Goal: Information Seeking & Learning: Learn about a topic

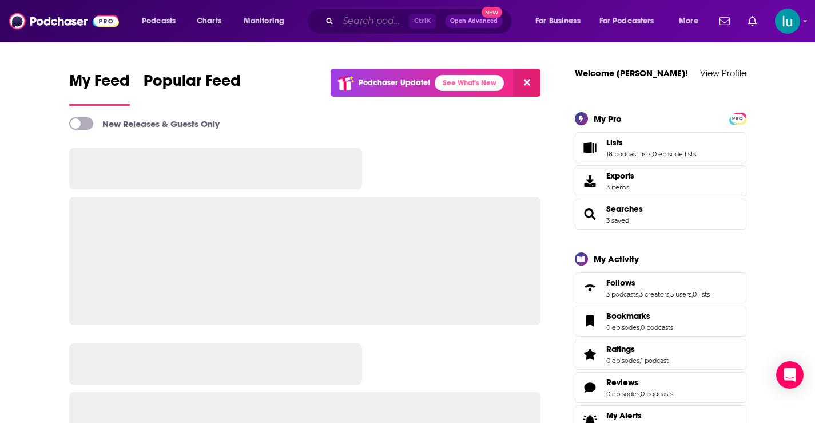
click at [372, 19] on input "Search podcasts, credits, & more..." at bounding box center [373, 21] width 71 height 18
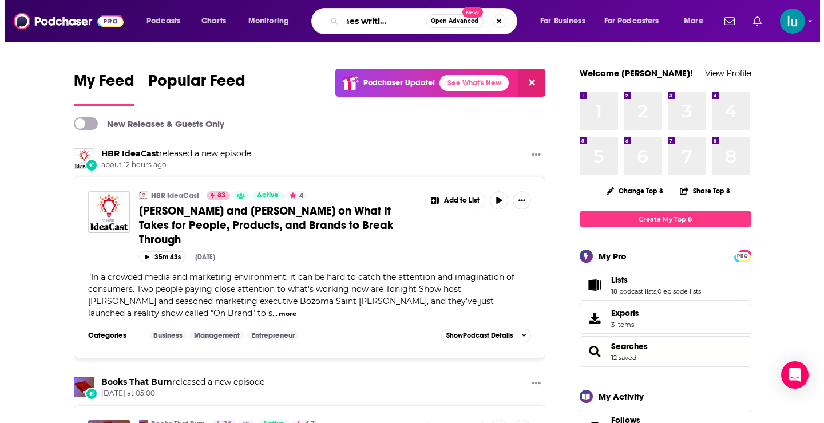
scroll to position [0, 34]
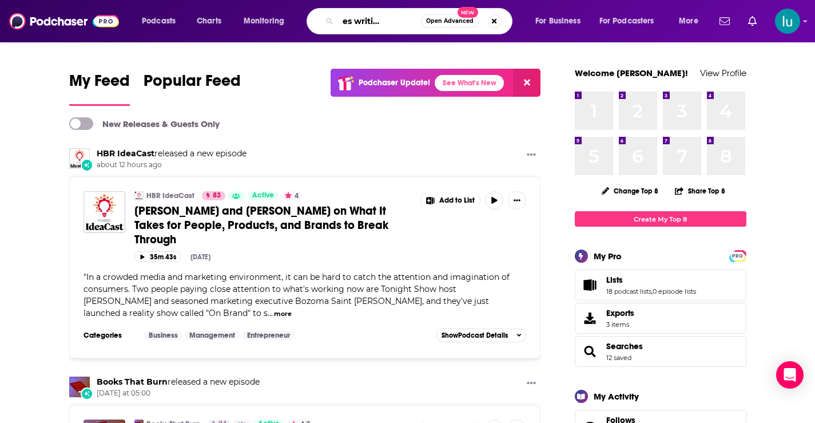
type input "everyones writing with ai"
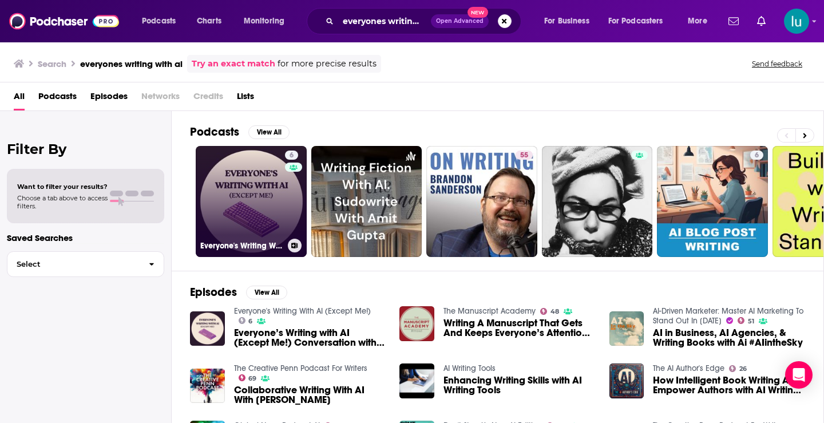
click at [251, 186] on link "6 Everyone's Writing With AI (Except Me!)" at bounding box center [251, 201] width 111 height 111
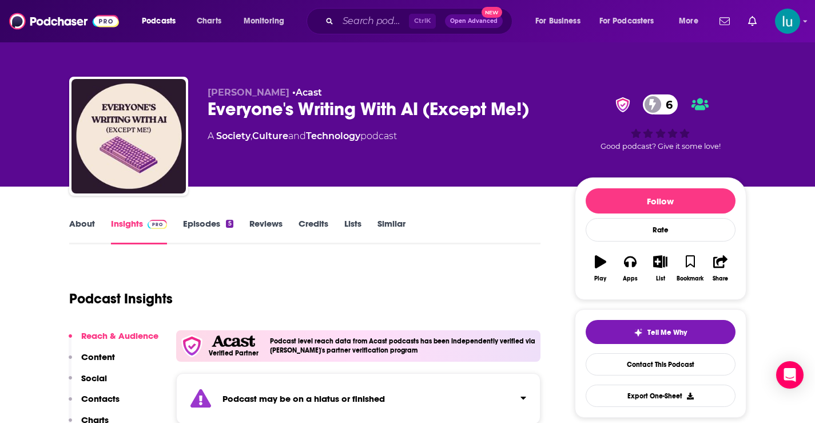
click at [202, 225] on link "Episodes 5" at bounding box center [208, 231] width 50 height 26
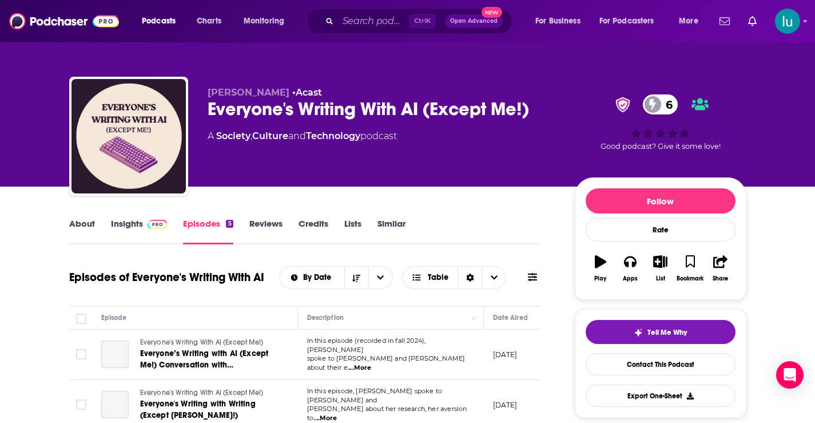
scroll to position [51, 0]
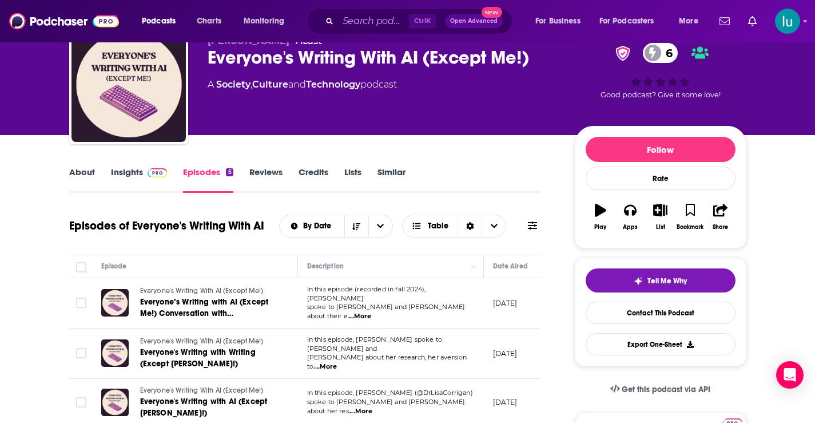
click at [128, 168] on link "Insights" at bounding box center [139, 179] width 57 height 26
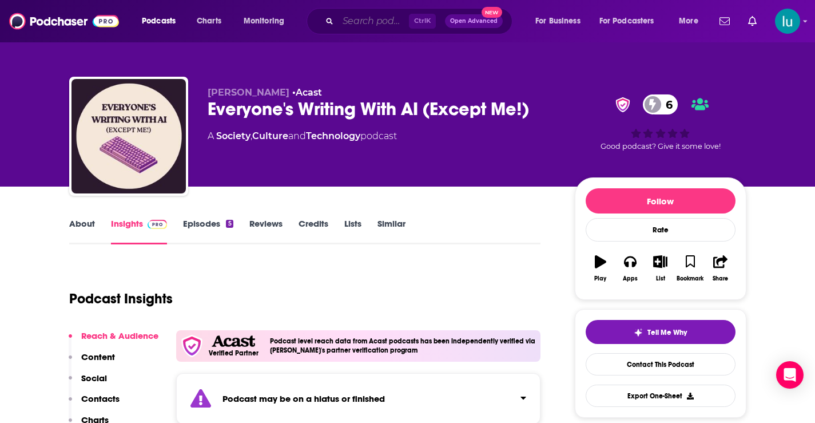
click at [368, 21] on input "Search podcasts, credits, & more..." at bounding box center [373, 21] width 71 height 18
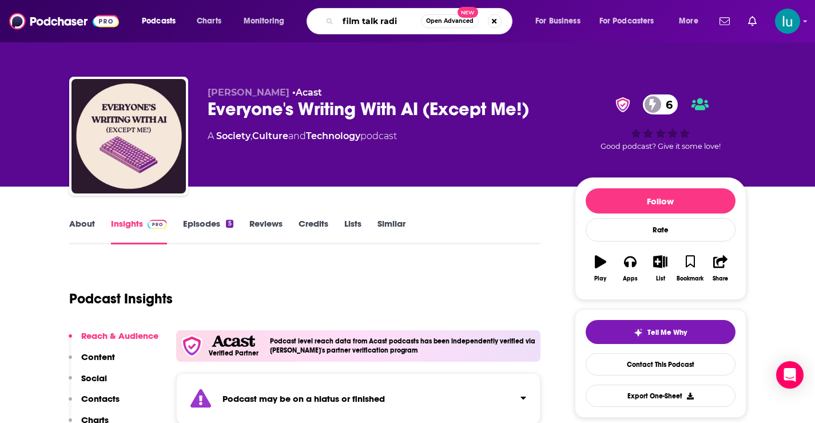
type input "film talk radio"
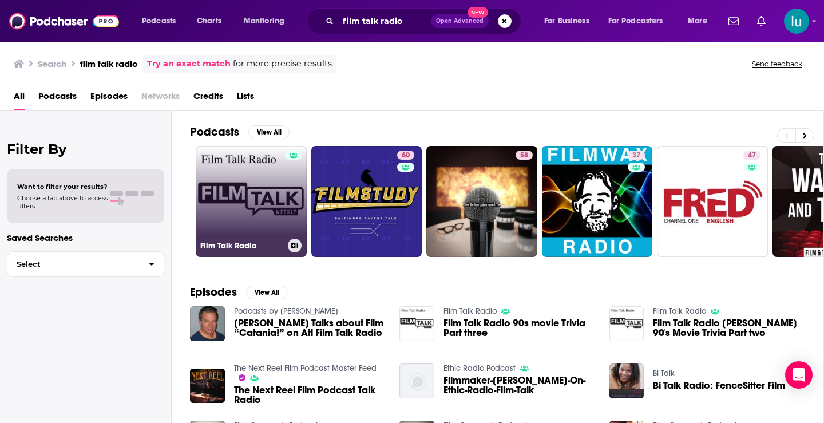
click at [238, 196] on link "Film Talk Radio" at bounding box center [251, 201] width 111 height 111
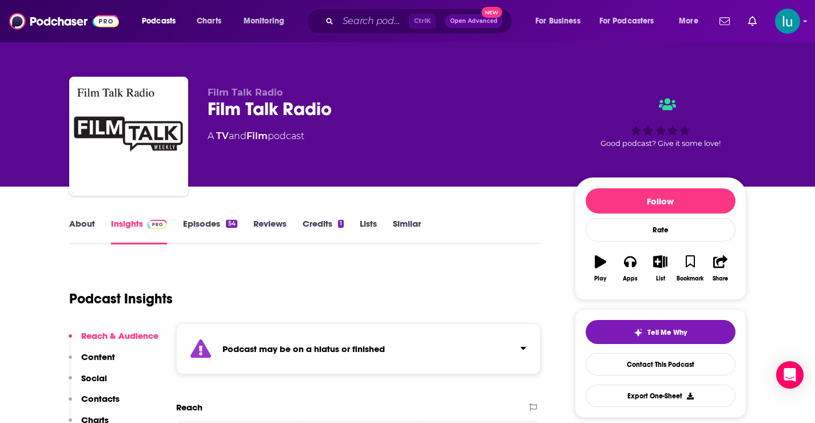
click at [206, 225] on link "Episodes 54" at bounding box center [210, 231] width 54 height 26
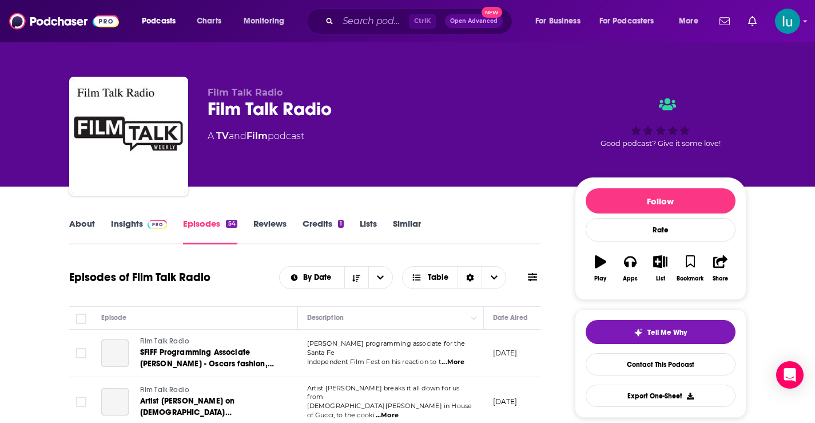
scroll to position [183, 0]
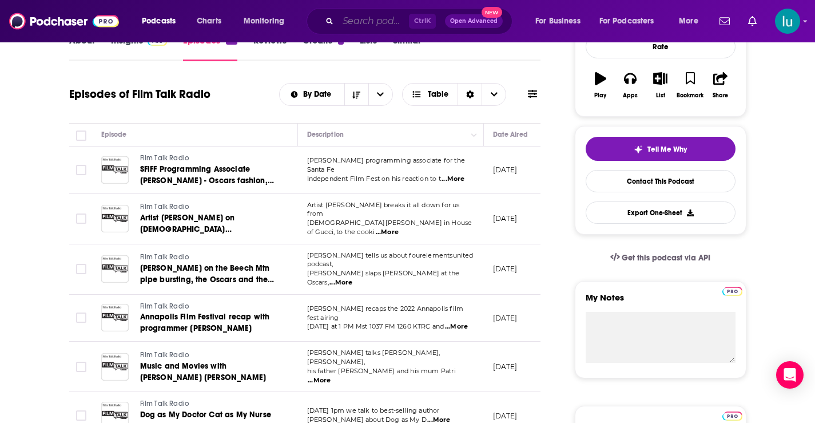
click at [349, 27] on input "Search podcasts, credits, & more..." at bounding box center [373, 21] width 71 height 18
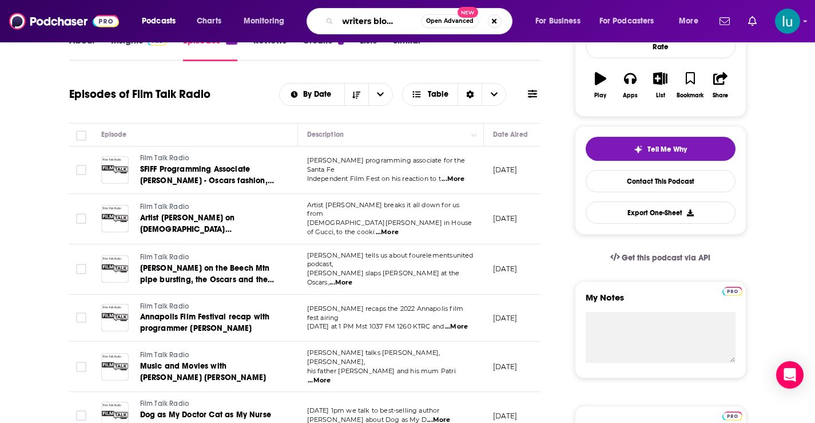
type input "the writers block radio"
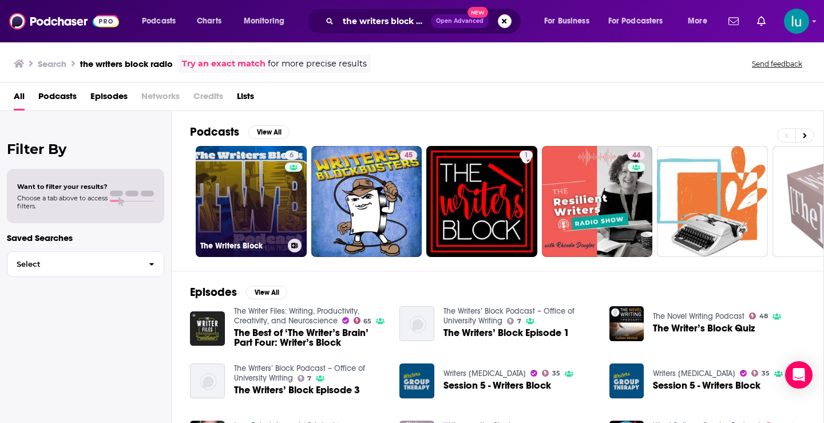
click at [249, 203] on link "6 The Writers Block" at bounding box center [251, 201] width 111 height 111
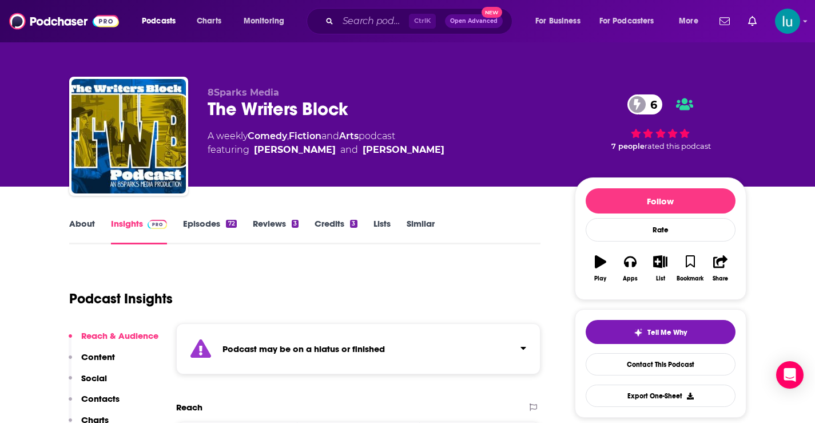
click at [202, 223] on link "Episodes 72" at bounding box center [209, 231] width 53 height 26
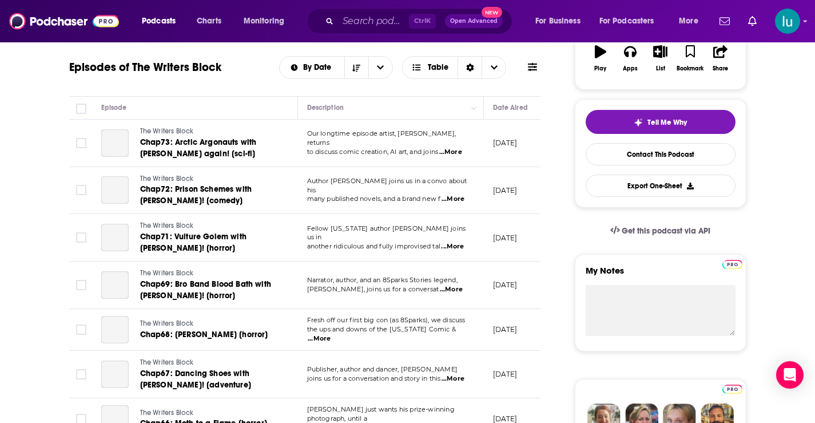
scroll to position [213, 0]
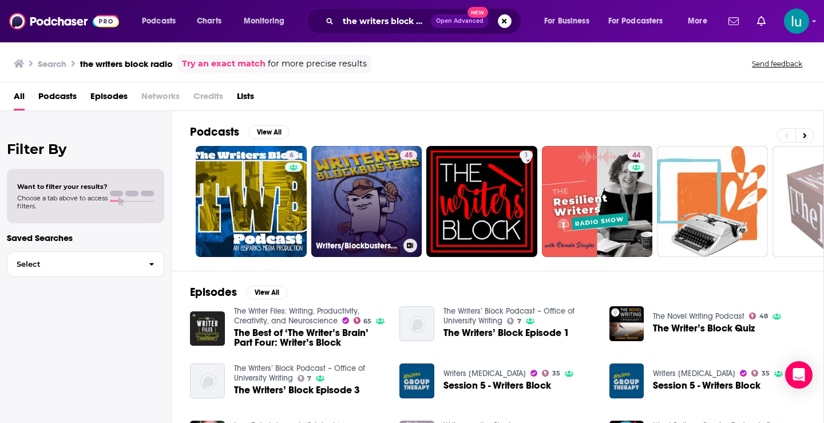
click at [365, 199] on link "45 Writers/Blockbusters Screenwriting Podcast" at bounding box center [366, 201] width 111 height 111
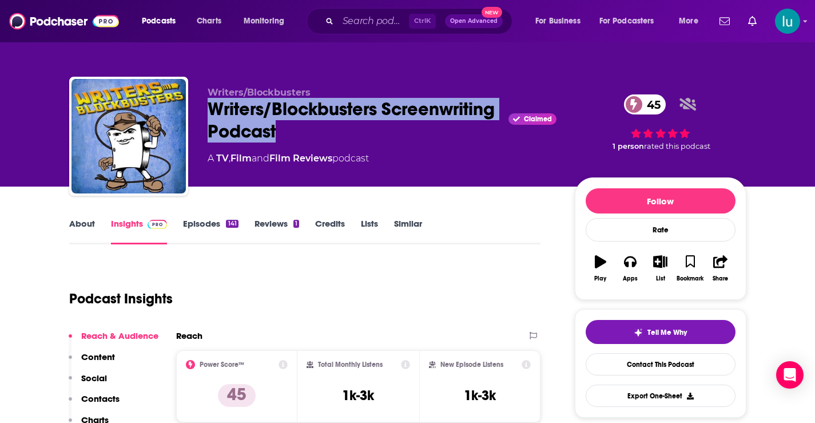
drag, startPoint x: 211, startPoint y: 106, endPoint x: 355, endPoint y: 132, distance: 146.9
click at [398, 131] on div "Writers/Blockbusters Screenwriting Podcast Claimed 45" at bounding box center [382, 120] width 349 height 45
copy h2 "Writers/Blockbusters Screenwriting Podcast"
click at [80, 223] on link "About" at bounding box center [82, 231] width 26 height 26
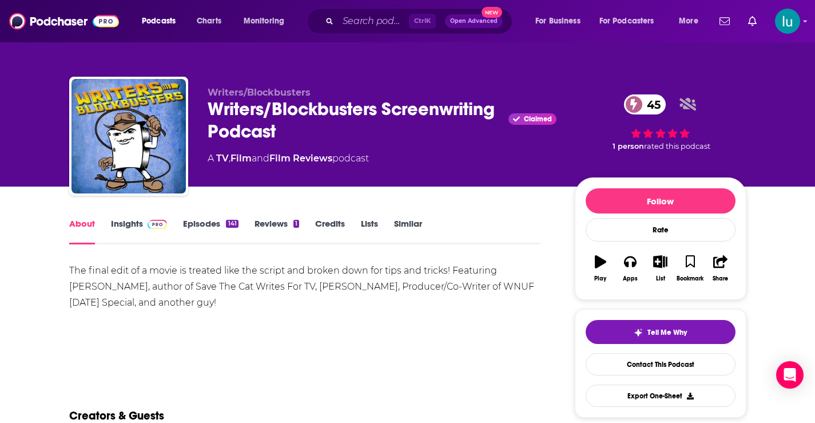
click at [115, 223] on link "Insights" at bounding box center [139, 231] width 57 height 26
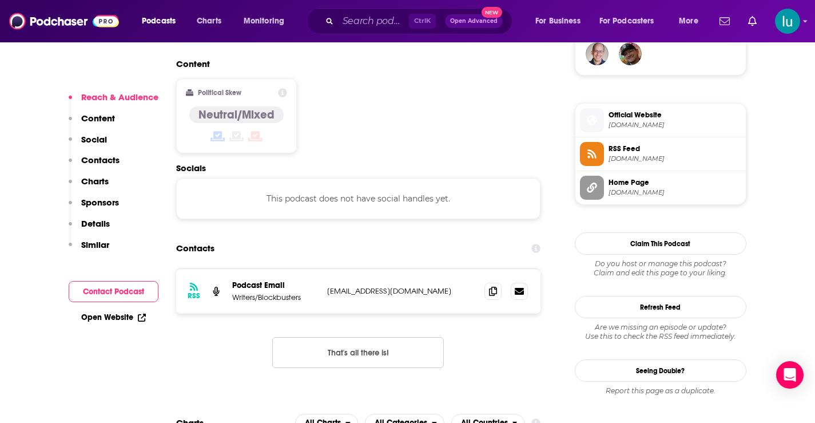
scroll to position [902, 0]
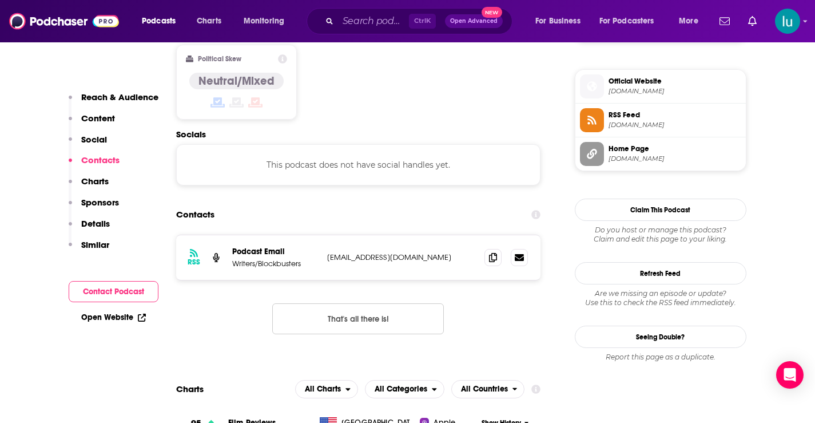
drag, startPoint x: 454, startPoint y: 219, endPoint x: 326, endPoint y: 216, distance: 128.8
click at [326, 235] on div "RSS Podcast Email Writers/Blockbusters [EMAIL_ADDRESS][DOMAIN_NAME] [EMAIL_ADDR…" at bounding box center [358, 257] width 365 height 45
copy p "[EMAIL_ADDRESS][DOMAIN_NAME]"
click at [396, 14] on input "Search podcasts, credits, & more..." at bounding box center [373, 21] width 71 height 18
click at [385, 26] on input "Search podcasts, credits, & more..." at bounding box center [373, 21] width 71 height 18
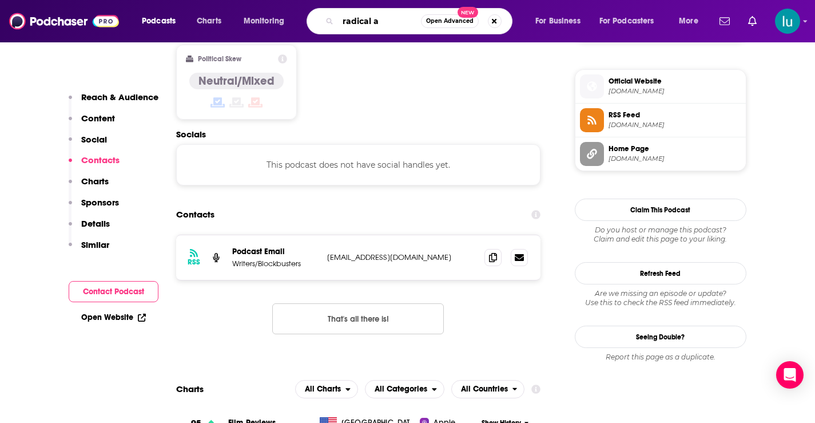
type input "radical ai"
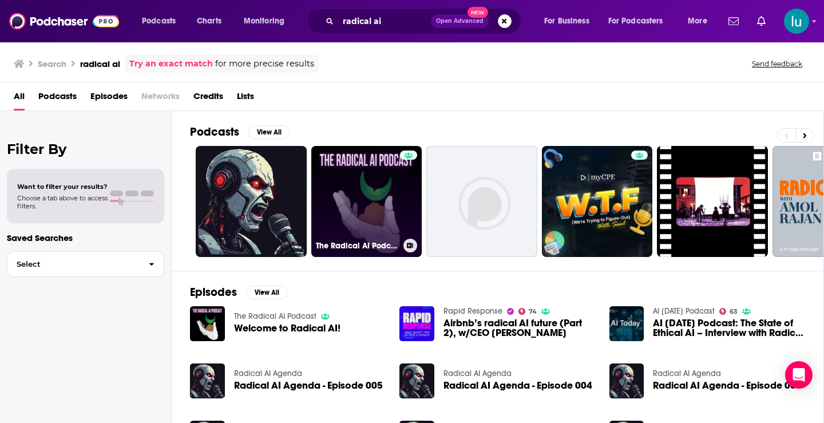
click at [346, 184] on link "The Radical AI Podcast" at bounding box center [366, 201] width 111 height 111
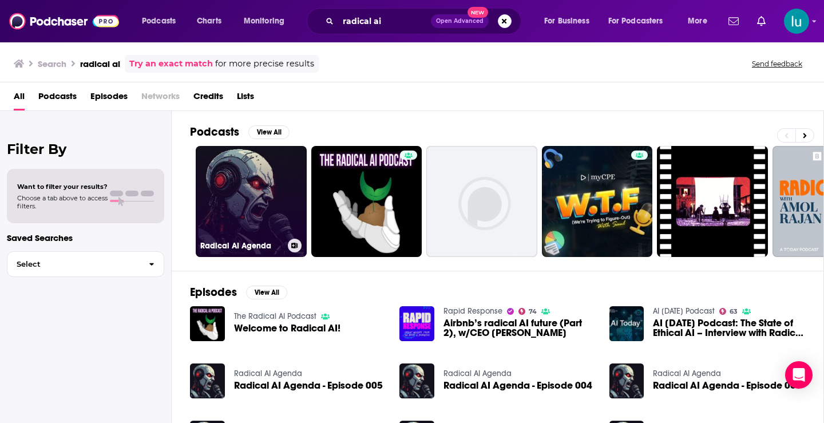
click at [267, 187] on link "Radical AI Agenda" at bounding box center [251, 201] width 111 height 111
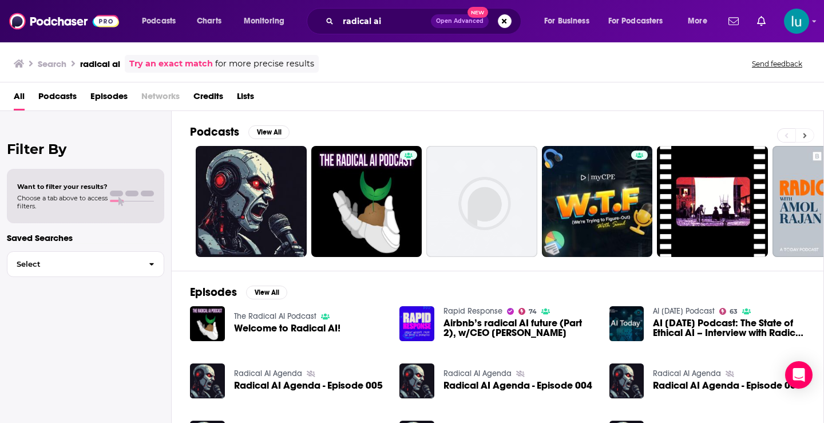
click at [804, 132] on icon at bounding box center [805, 136] width 4 height 8
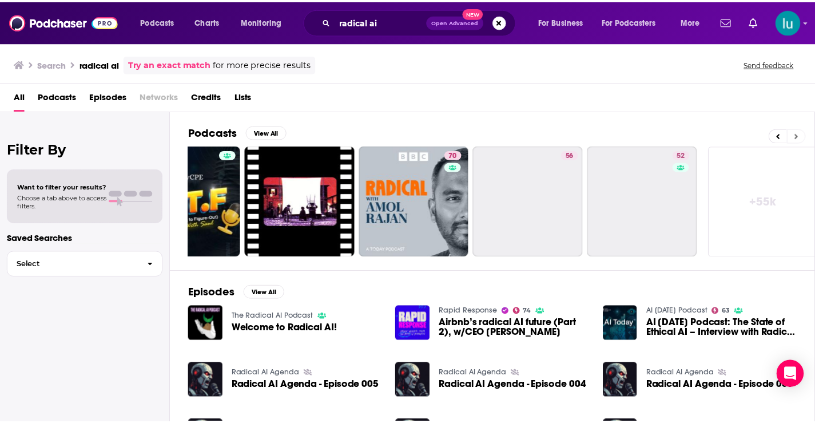
scroll to position [0, 417]
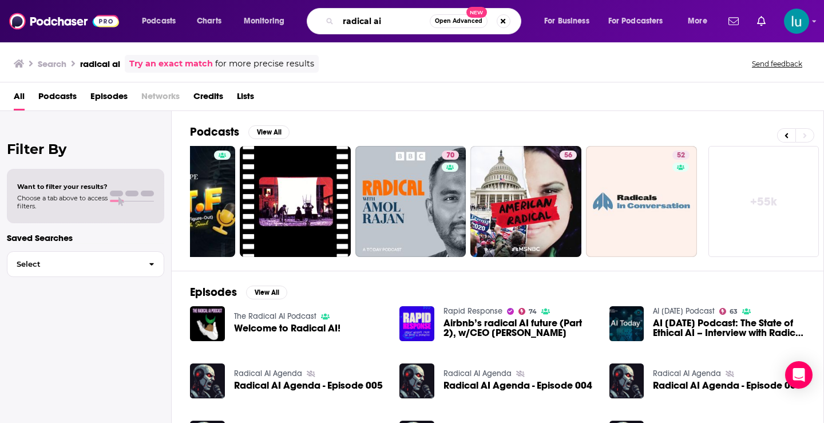
drag, startPoint x: 397, startPoint y: 19, endPoint x: 205, endPoint y: -13, distance: 194.3
click at [205, 0] on html "Podcasts Charts Monitoring radical ai Open Advanced New For Business For Podcas…" at bounding box center [412, 211] width 824 height 423
type input "tech stuff"
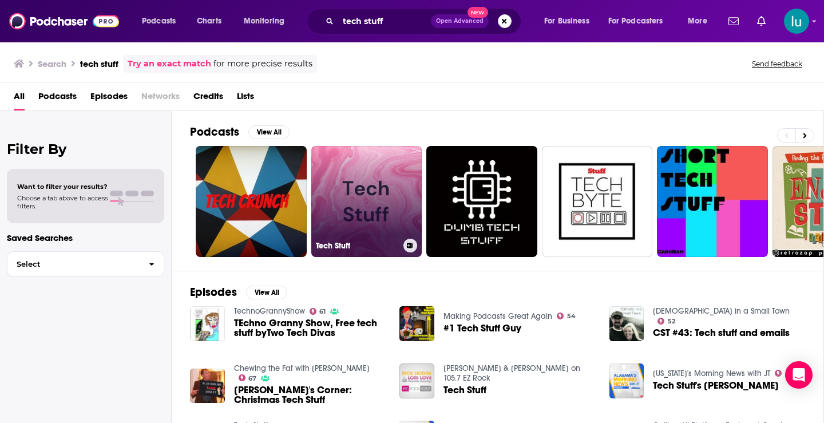
click at [360, 202] on link "Tech Stuff" at bounding box center [366, 201] width 111 height 111
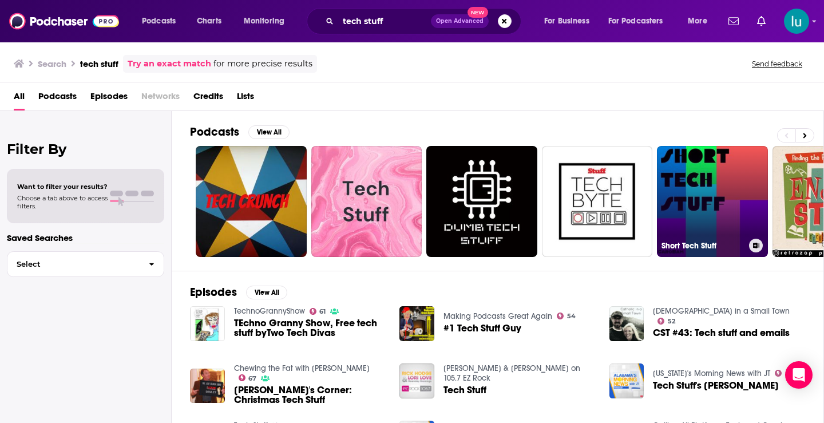
click at [695, 195] on link "Short Tech Stuff" at bounding box center [712, 201] width 111 height 111
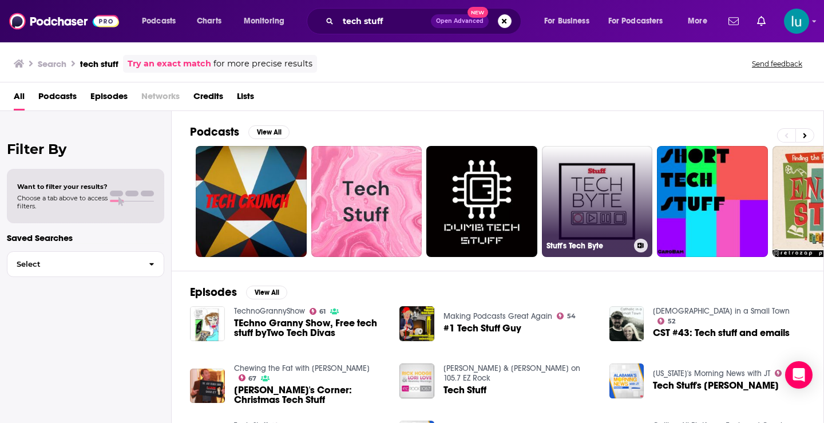
click at [592, 192] on link "Stuff's Tech Byte" at bounding box center [597, 201] width 111 height 111
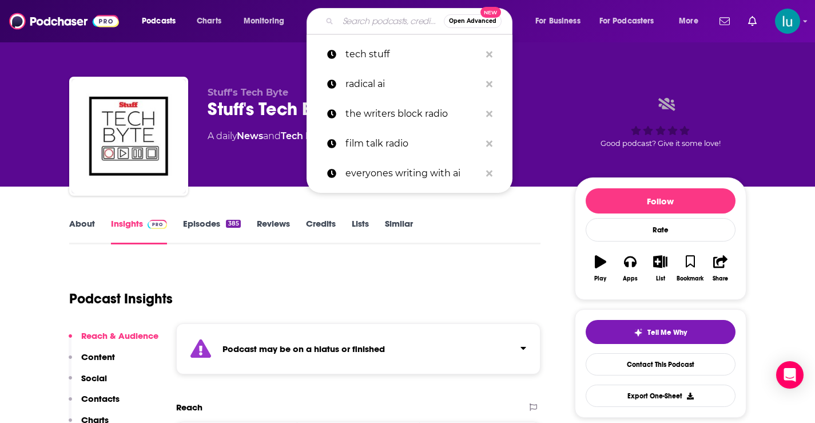
click at [386, 19] on input "Search podcasts, credits, & more..." at bounding box center [391, 21] width 106 height 18
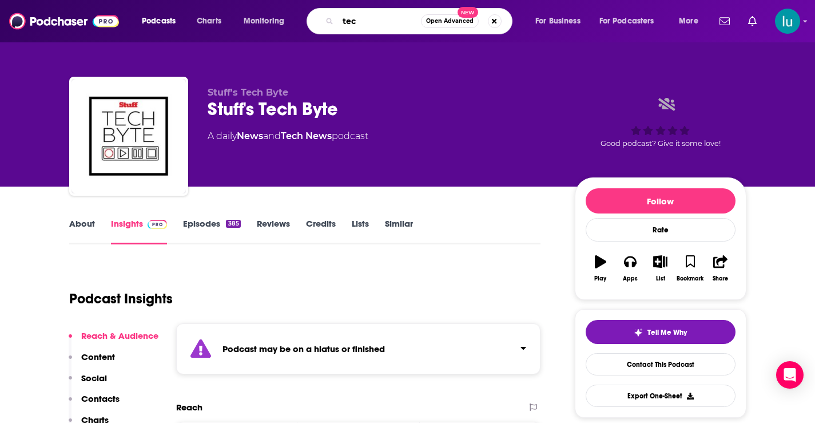
type input "tech"
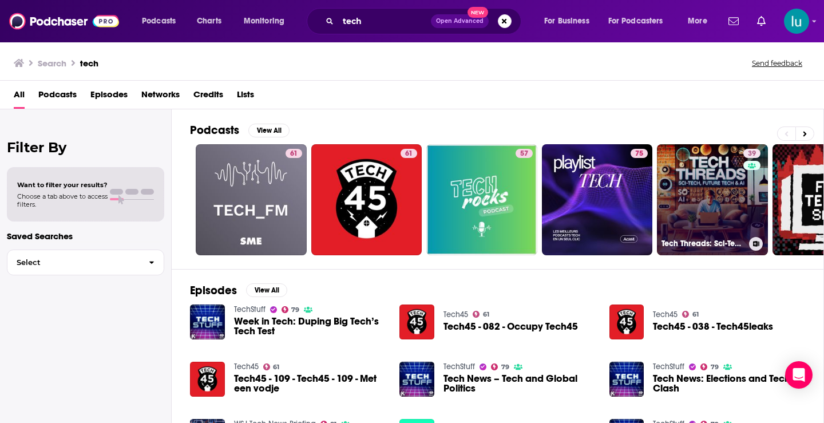
click at [715, 201] on link "39 Tech Threads: Sci-Tech, Future Tech & AI" at bounding box center [712, 199] width 111 height 111
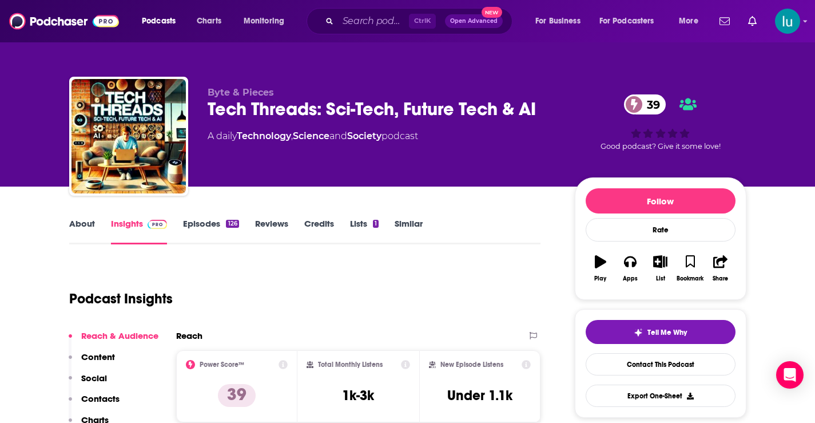
click at [81, 226] on link "About" at bounding box center [82, 231] width 26 height 26
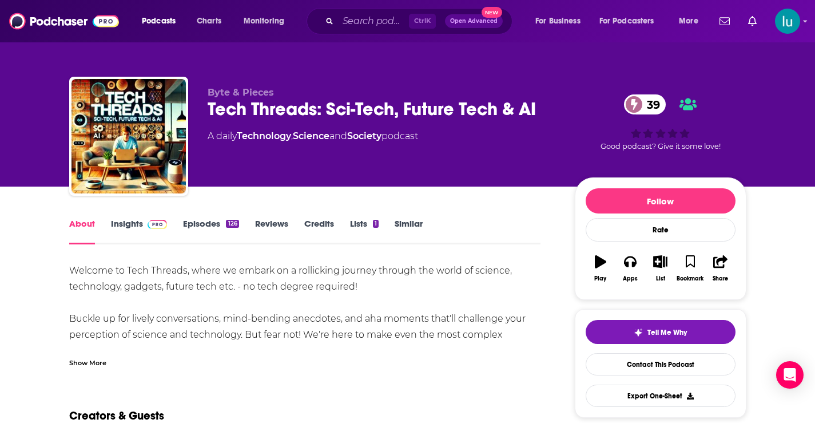
click at [86, 362] on div "Show More" at bounding box center [87, 361] width 37 height 11
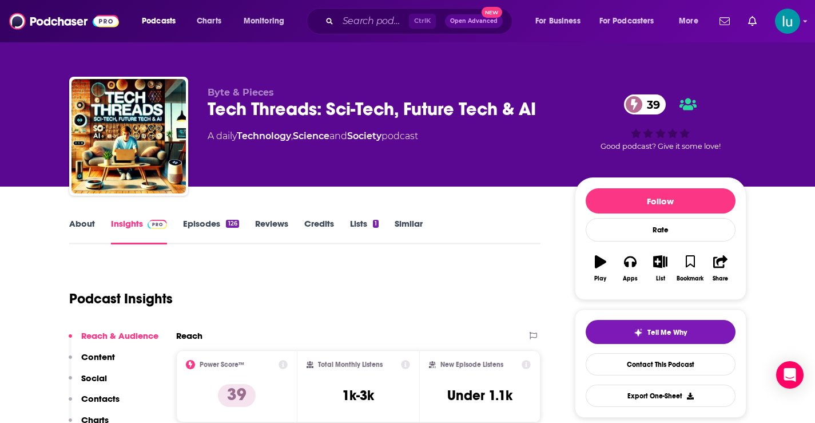
click at [196, 223] on link "Episodes 126" at bounding box center [210, 231] width 55 height 26
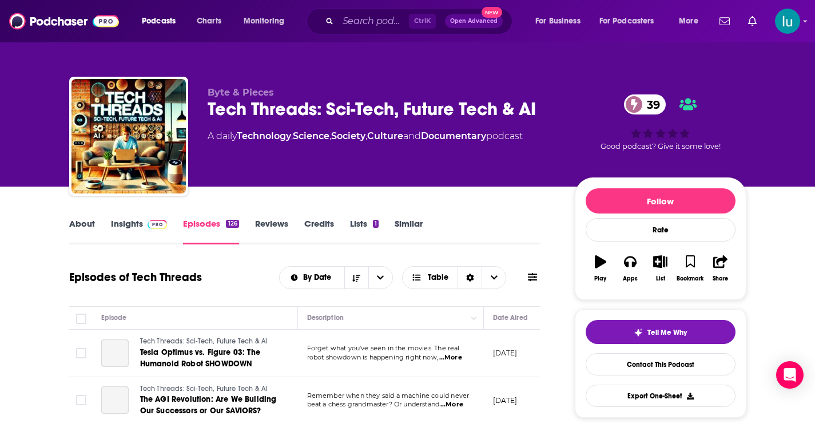
scroll to position [242, 0]
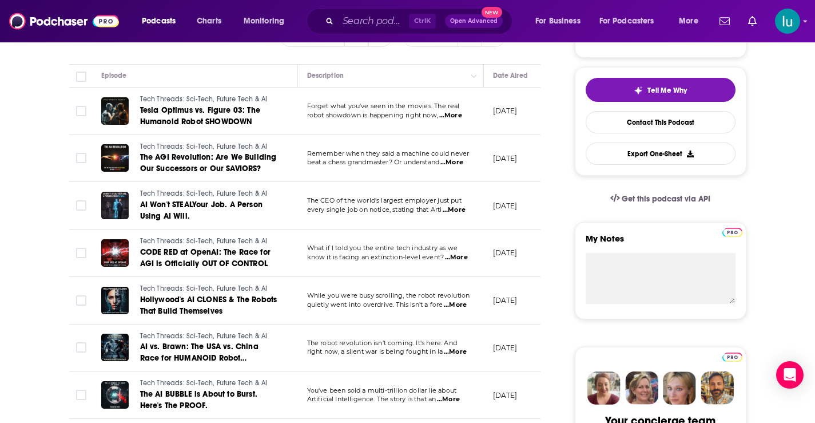
click at [455, 398] on span "...More" at bounding box center [448, 399] width 23 height 9
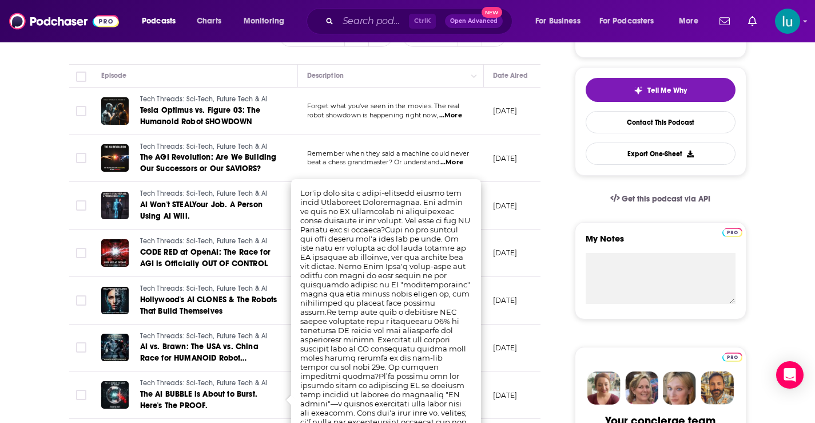
scroll to position [0, 0]
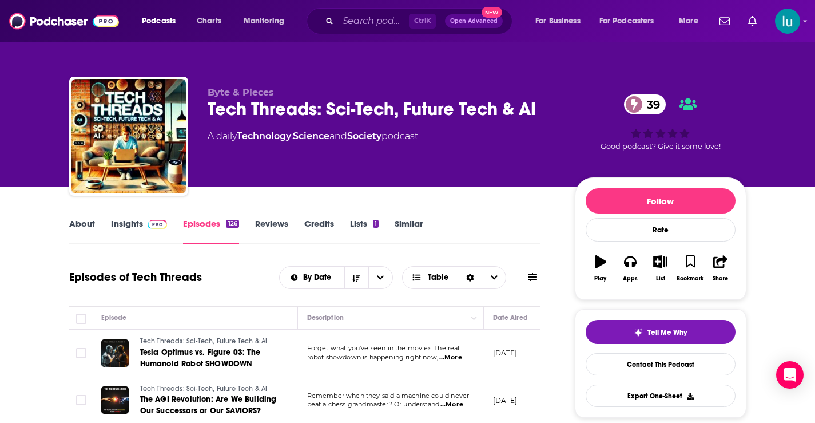
click at [126, 224] on link "Insights" at bounding box center [139, 231] width 57 height 26
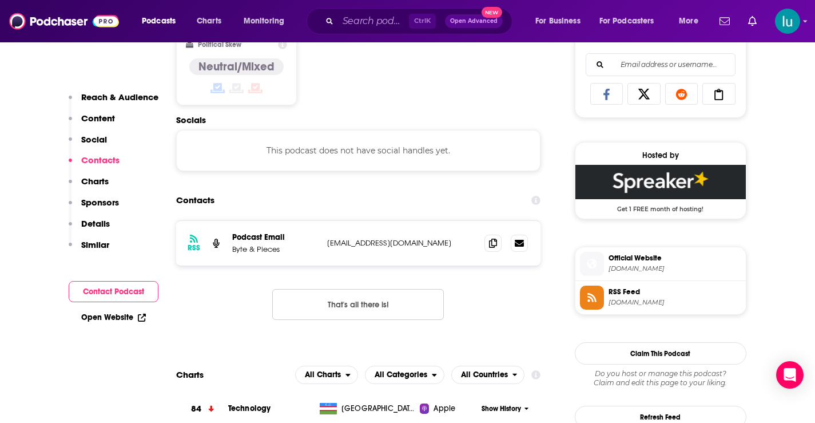
scroll to position [754, 0]
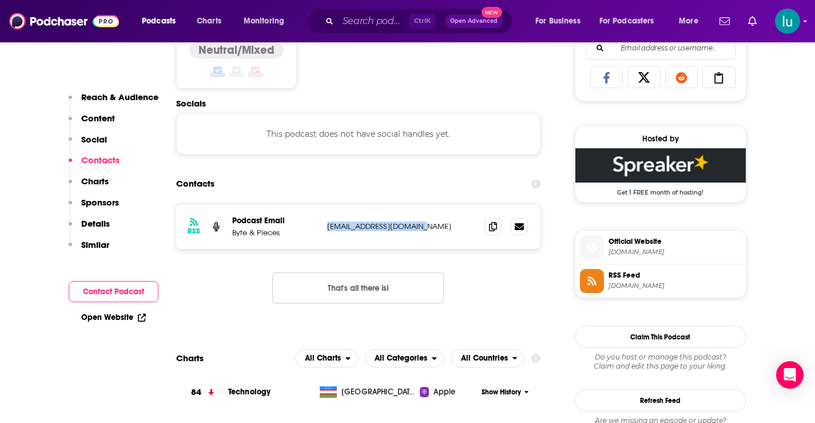
drag, startPoint x: 427, startPoint y: 229, endPoint x: 342, endPoint y: 231, distance: 84.7
click at [0, 0] on div "Podcast Email Byte & Pieces [EMAIL_ADDRESS][DOMAIN_NAME] [EMAIL_ADDRESS][DOMAIN…" at bounding box center [0, 0] width 0 height 0
copy div "[EMAIL_ADDRESS][DOMAIN_NAME]"
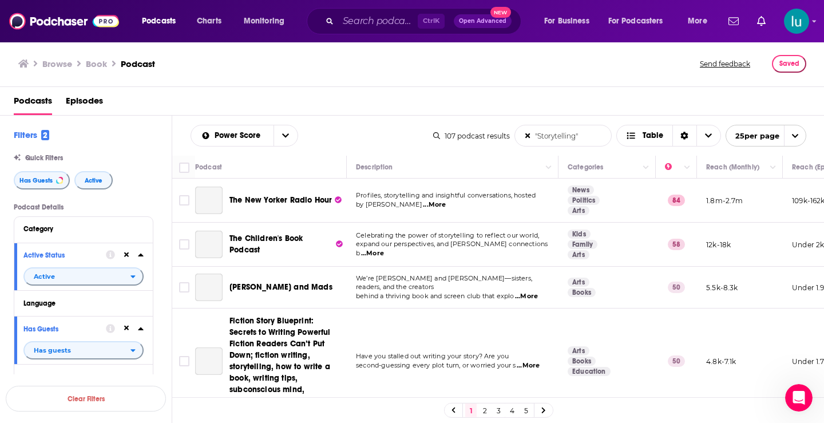
scroll to position [929, 0]
